Goal: Information Seeking & Learning: Learn about a topic

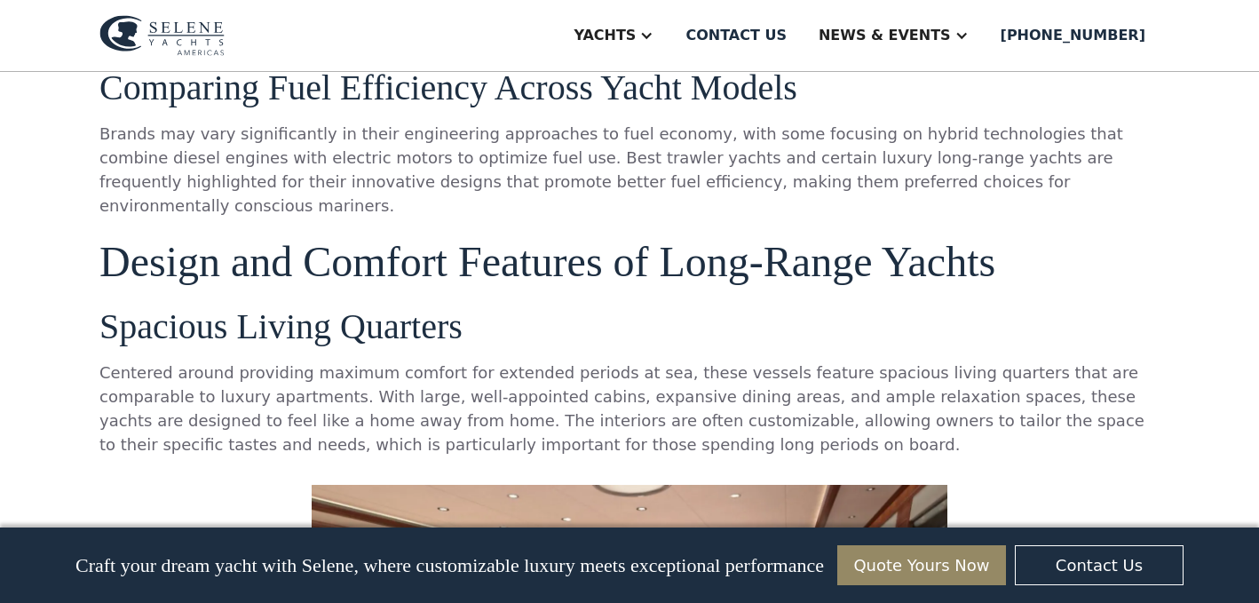
scroll to position [3268, 0]
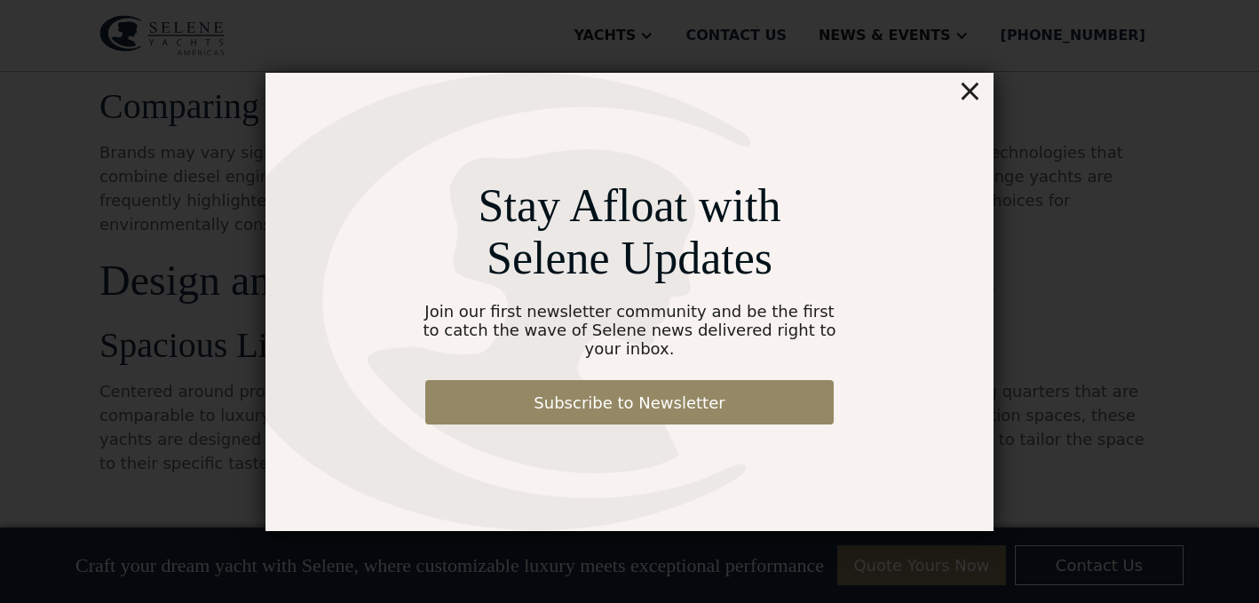
click at [979, 101] on div "×" at bounding box center [970, 91] width 26 height 36
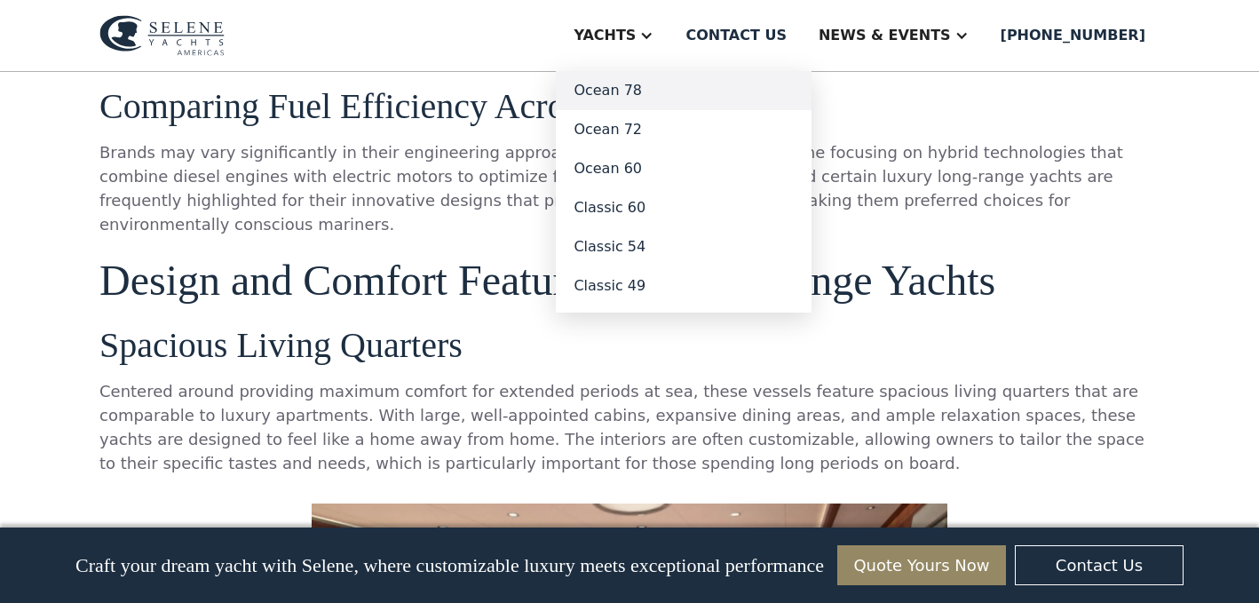
click at [660, 90] on link "Ocean 78" at bounding box center [684, 90] width 256 height 39
